Goal: Navigation & Orientation: Find specific page/section

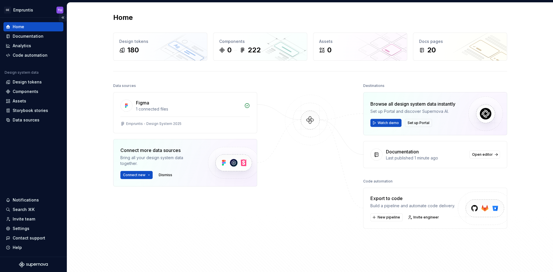
click at [64, 18] on button "Collapse sidebar" at bounding box center [63, 18] width 8 height 8
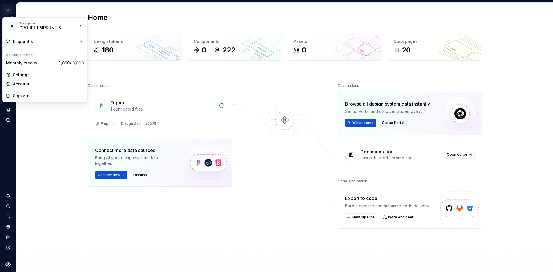
click at [6, 11] on html "GE Empruntis TU Design system data Home Design tokens 180 Components 0 222 Asse…" at bounding box center [276, 136] width 553 height 272
click at [12, 12] on html "GE Empruntis TU Design system data Home Design tokens 180 Components 0 222 Asse…" at bounding box center [276, 136] width 553 height 272
click at [10, 12] on html "GE Empruntis TU Design system data Home Design tokens 180 Components 0 222 Asse…" at bounding box center [276, 136] width 553 height 272
click at [77, 27] on div "Workspace GROUPE EMPRUNTIS" at bounding box center [48, 26] width 59 height 9
click at [44, 29] on div "GROUPE EMPRUNTIS" at bounding box center [43, 28] width 49 height 6
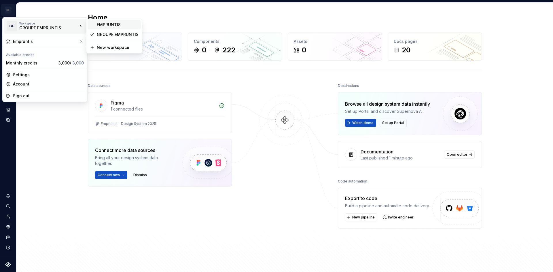
click at [113, 26] on div "EMPRUNTIS" at bounding box center [118, 25] width 42 height 6
